Goal: Check status: Check status

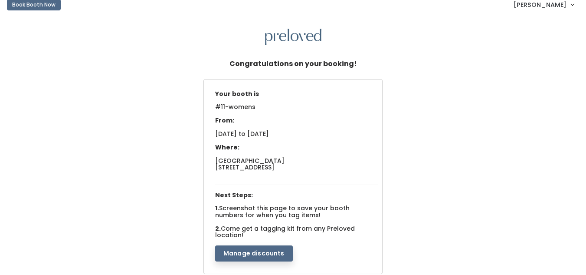
scroll to position [9, 0]
click at [38, 6] on button "Book Booth Now" at bounding box center [34, 4] width 54 height 11
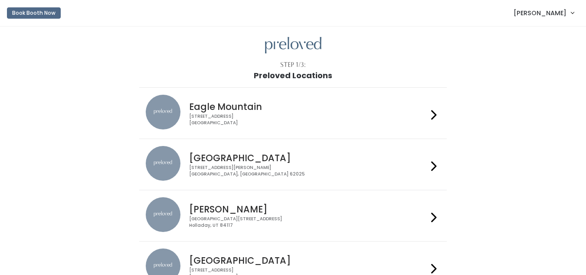
click at [550, 14] on span "[PERSON_NAME]" at bounding box center [540, 13] width 53 height 10
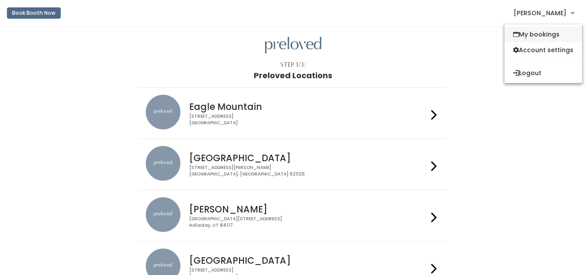
click at [541, 35] on link "My bookings" at bounding box center [544, 34] width 78 height 16
